Goal: Task Accomplishment & Management: Manage account settings

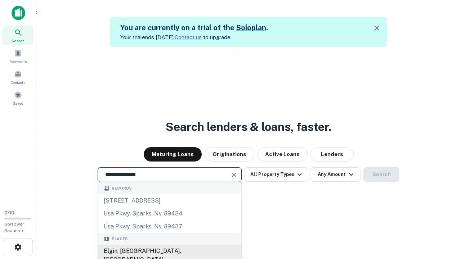
click at [169, 251] on div "Elgin, [GEOGRAPHIC_DATA], [GEOGRAPHIC_DATA]" at bounding box center [169, 256] width 143 height 22
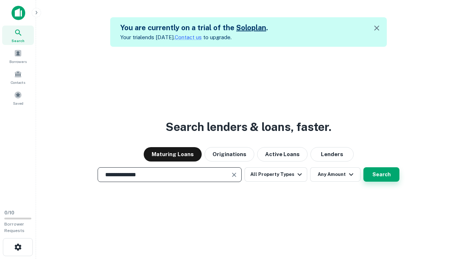
type input "**********"
click at [364, 168] on button "Search" at bounding box center [382, 175] width 36 height 14
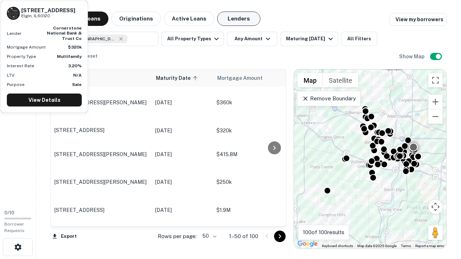
click at [239, 19] on button "Lenders" at bounding box center [238, 19] width 43 height 14
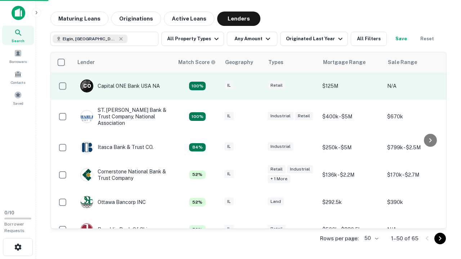
click at [256, 86] on div "IL" at bounding box center [242, 86] width 36 height 10
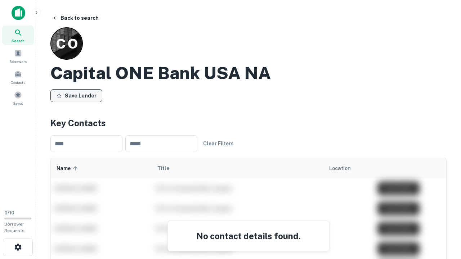
click at [76, 95] on button "Save Lender" at bounding box center [76, 95] width 52 height 13
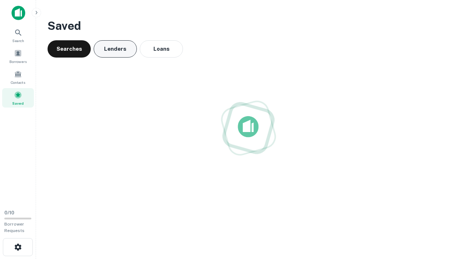
click at [115, 49] on button "Lenders" at bounding box center [115, 48] width 43 height 17
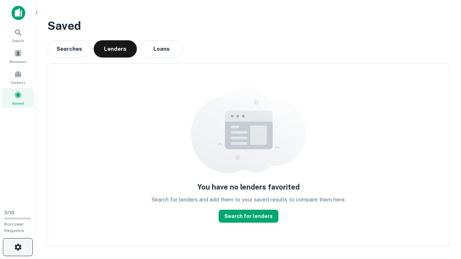
click at [18, 248] on icon "button" at bounding box center [18, 247] width 9 height 9
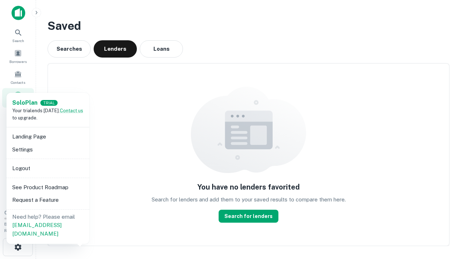
click at [48, 168] on li "Logout" at bounding box center [47, 168] width 77 height 13
